Goal: Task Accomplishment & Management: Use online tool/utility

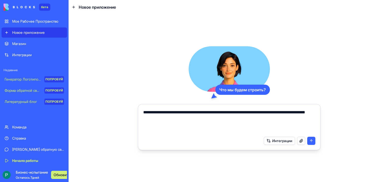
type textarea "**********"
click at [311, 141] on button "submit" at bounding box center [311, 140] width 8 height 8
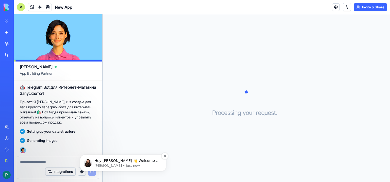
click at [141, 162] on span "Hey [PERSON_NAME] 👋 Welcome to Blocks 🙌 I'm here if you have any questions!" at bounding box center [126, 165] width 65 height 14
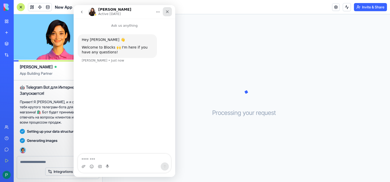
click at [165, 13] on div "Close" at bounding box center [167, 11] width 9 height 9
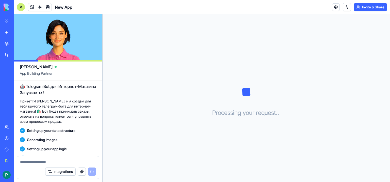
scroll to position [40, 0]
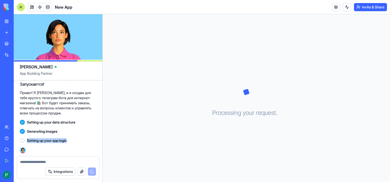
drag, startPoint x: 69, startPoint y: 140, endPoint x: 27, endPoint y: 140, distance: 41.8
click at [27, 140] on span "Setting up your app logic" at bounding box center [47, 140] width 40 height 5
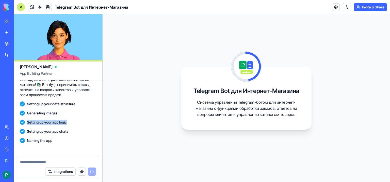
scroll to position [104, 0]
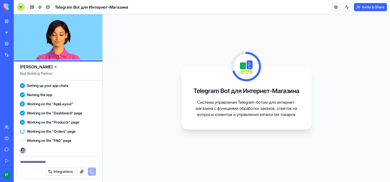
click at [135, 119] on div "Telegram Bot для Интернет-Магазина Система управления Telegram-ботом для интерн…" at bounding box center [245, 97] width 287 height 167
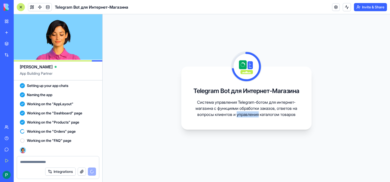
click at [135, 119] on div "Telegram Bot для Интернет-Магазина Система управления Telegram-ботом для интерн…" at bounding box center [245, 97] width 287 height 167
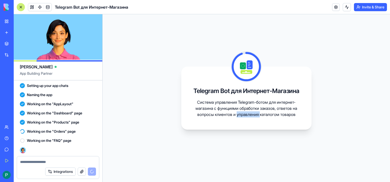
click at [135, 119] on div "Telegram Bot для Интернет-Магазина Система управления Telegram-ботом для интерн…" at bounding box center [245, 97] width 287 height 167
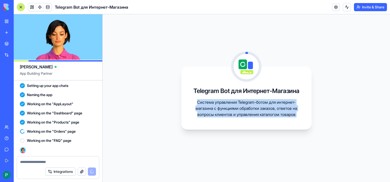
click at [135, 119] on div "Telegram Bot для Интернет-Магазина Система управления Telegram-ботом для интерн…" at bounding box center [245, 97] width 287 height 167
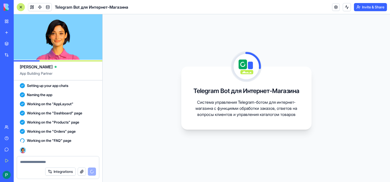
click at [223, 60] on div "Telegram Bot для Интернет-Магазина Система управления Telegram-ботом для интерн…" at bounding box center [245, 97] width 287 height 167
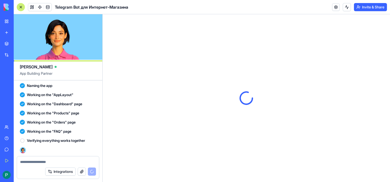
scroll to position [0, 0]
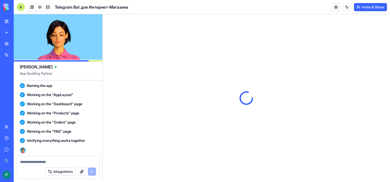
click at [92, 140] on div "Verifying everything works together" at bounding box center [58, 140] width 76 height 5
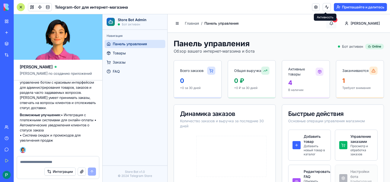
click at [336, 24] on button "3" at bounding box center [331, 23] width 10 height 10
click at [289, 73] on div "Активные товары" at bounding box center [300, 71] width 27 height 10
click at [316, 72] on icon at bounding box center [318, 71] width 4 height 4
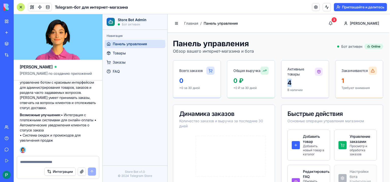
click at [316, 72] on icon at bounding box center [318, 71] width 4 height 4
click at [297, 92] on div "4 В наличии" at bounding box center [304, 88] width 47 height 19
click at [122, 54] on span "Товары" at bounding box center [119, 52] width 13 height 5
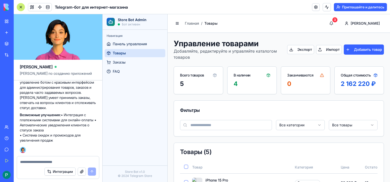
scroll to position [0, 0]
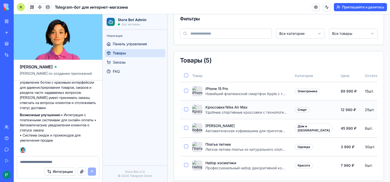
scroll to position [0, 41]
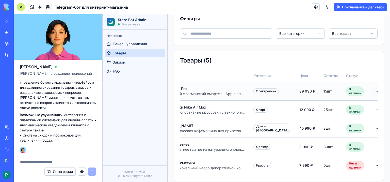
click at [365, 88] on html "Store Bot Admin Бот активен Навигация Панель управления Товары Заказы FAQ Store…" at bounding box center [245, 55] width 287 height 264
click at [356, 100] on div "Редактировать" at bounding box center [349, 101] width 39 height 8
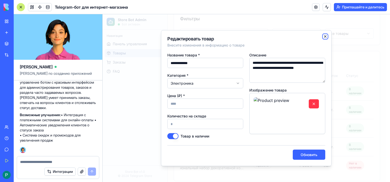
click at [327, 34] on icon "button" at bounding box center [325, 36] width 4 height 4
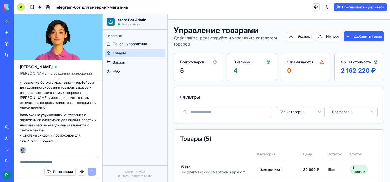
scroll to position [0, 0]
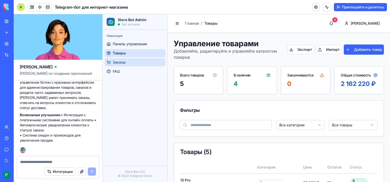
click at [121, 59] on link "Заказы" at bounding box center [134, 62] width 61 height 8
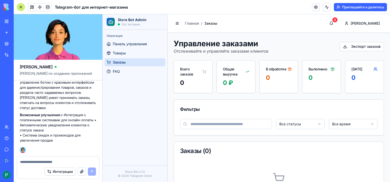
click at [344, 6] on button "Приглашайте и делитесь" at bounding box center [359, 7] width 53 height 8
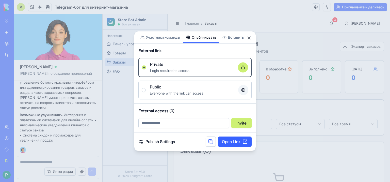
click at [209, 39] on button "Опубликовать" at bounding box center [201, 37] width 36 height 12
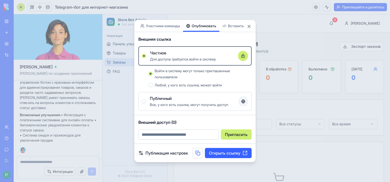
click at [217, 96] on div "Публичный" at bounding box center [192, 98] width 84 height 6
click at [146, 99] on button "Публичный Все, у кого есть ссылка, могут получить доступ" at bounding box center [144, 101] width 4 height 4
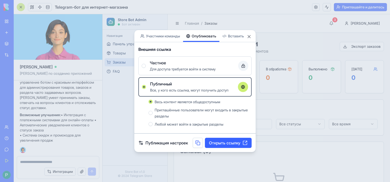
click at [216, 143] on link "Открыть ссылку" at bounding box center [228, 142] width 47 height 10
click at [278, 15] on div at bounding box center [195, 91] width 390 height 182
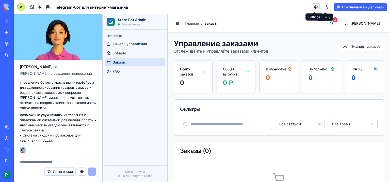
click at [317, 8] on link at bounding box center [316, 7] width 8 height 8
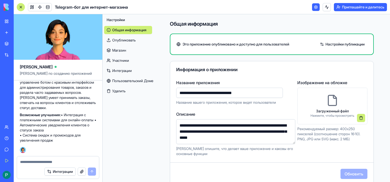
click at [327, 43] on link "Настройки публикации" at bounding box center [342, 44] width 50 height 8
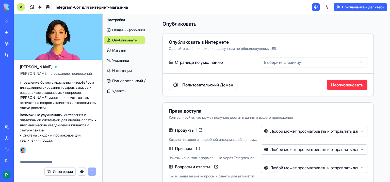
click at [300, 65] on html "бета Мое Рабочее Пространство Новое приложение Магазин Интеграции Недавние Ново…" at bounding box center [195, 91] width 390 height 182
click at [303, 61] on html "бета Мое Рабочее Пространство Новое приложение Магазин Интеграции Недавние Ново…" at bounding box center [195, 91] width 390 height 182
click at [220, 84] on link "Пользовательский Домен" at bounding box center [203, 85] width 68 height 10
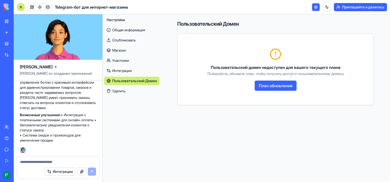
click at [143, 81] on link "Пользовательский Домен" at bounding box center [131, 81] width 55 height 8
click at [121, 62] on link "Участники" at bounding box center [131, 60] width 55 height 8
